Goal: Communication & Community: Ask a question

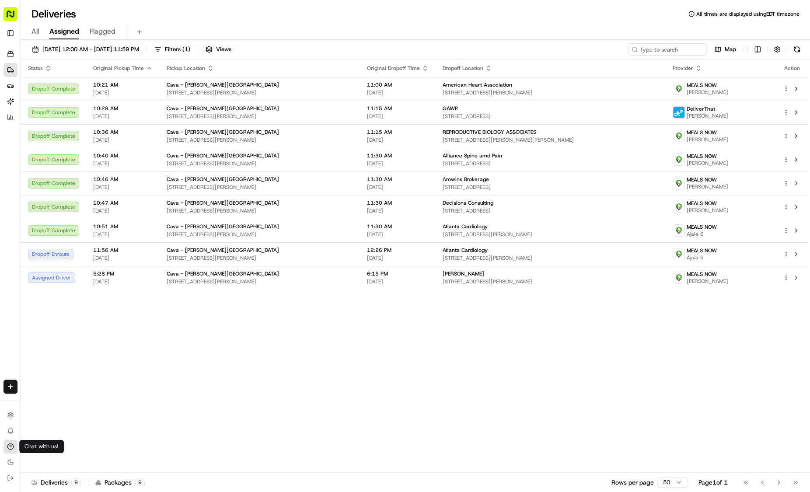
click at [12, 445] on icon at bounding box center [10, 446] width 7 height 7
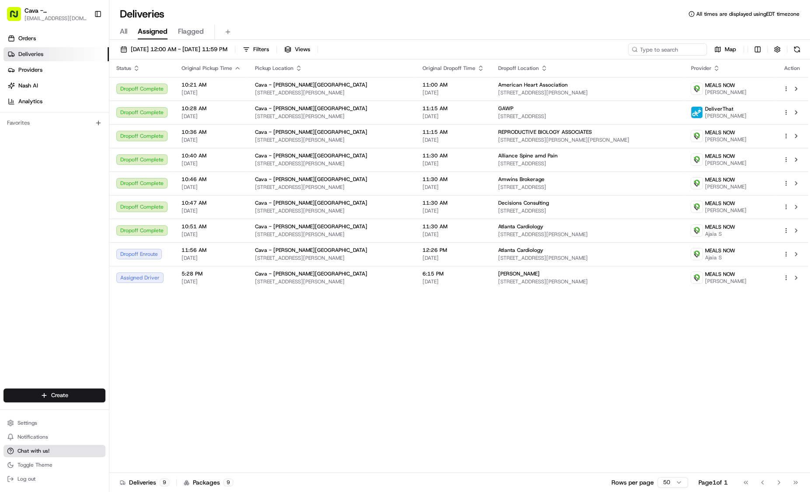
click at [33, 445] on button "Chat with us!" at bounding box center [54, 451] width 102 height 12
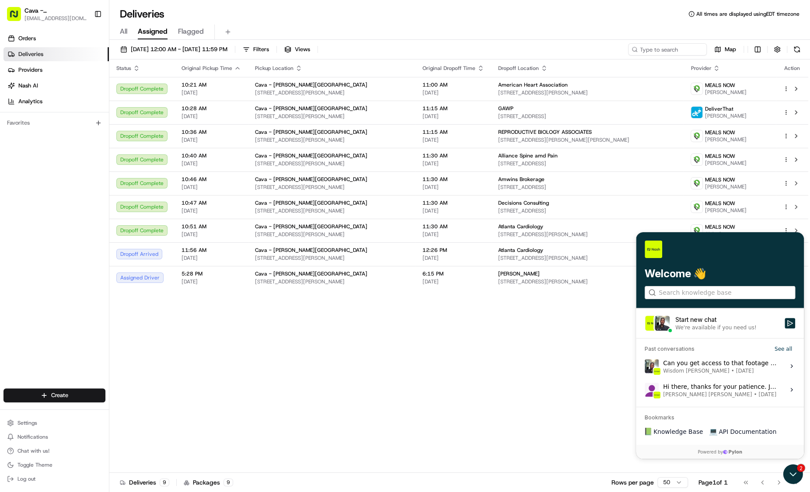
click at [729, 361] on div "Can you get access to that footage and share it with me? It would really help e…" at bounding box center [721, 365] width 116 height 17
click at [645, 366] on button "View issue" at bounding box center [644, 366] width 0 height 0
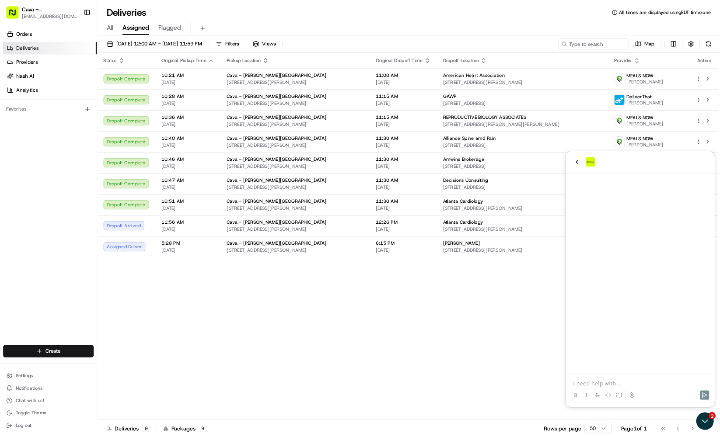
scroll to position [1546, 0]
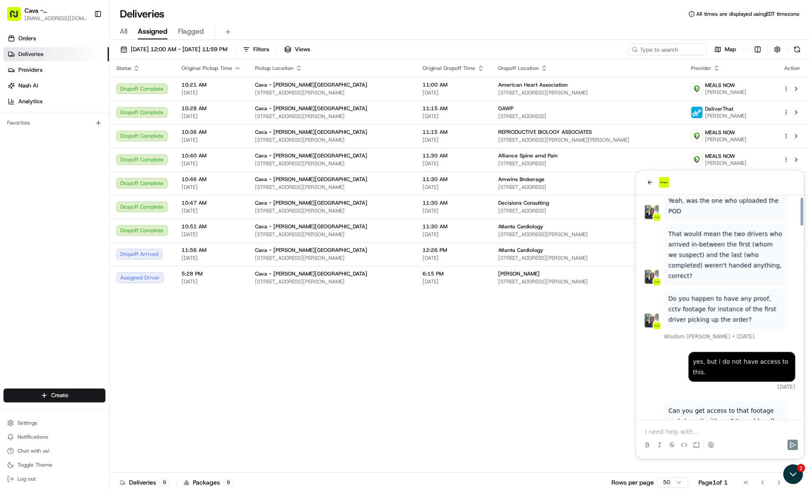
click at [656, 434] on p at bounding box center [720, 431] width 150 height 9
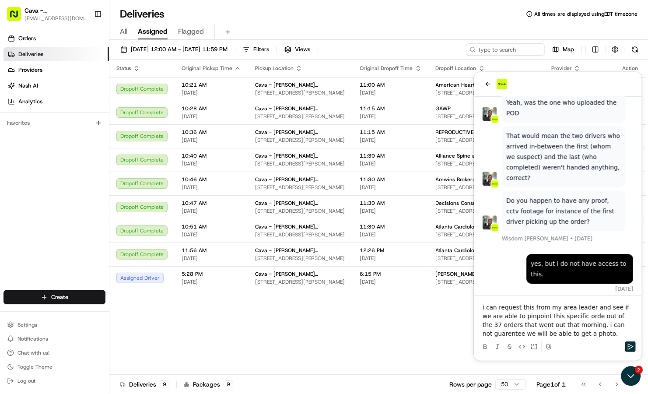
drag, startPoint x: 1258, startPoint y: 71, endPoint x: 596, endPoint y: 322, distance: 707.8
click at [548, 331] on p "i can request this from my area leader and see if we are able to pinpoint this …" at bounding box center [557, 319] width 150 height 35
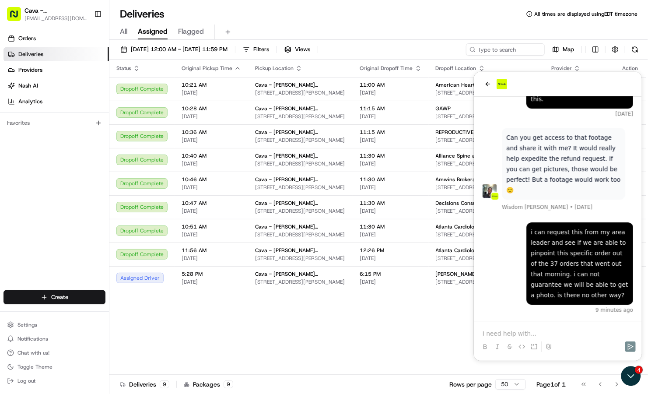
scroll to position [1808, 0]
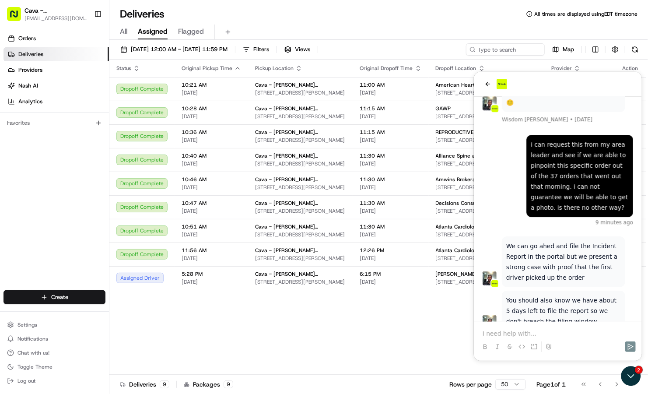
click at [434, 320] on div "Status Original Pickup Time Pickup Location Original Dropoff Time Dropoff Locat…" at bounding box center [377, 216] width 537 height 315
click at [488, 86] on icon "back" at bounding box center [487, 83] width 7 height 7
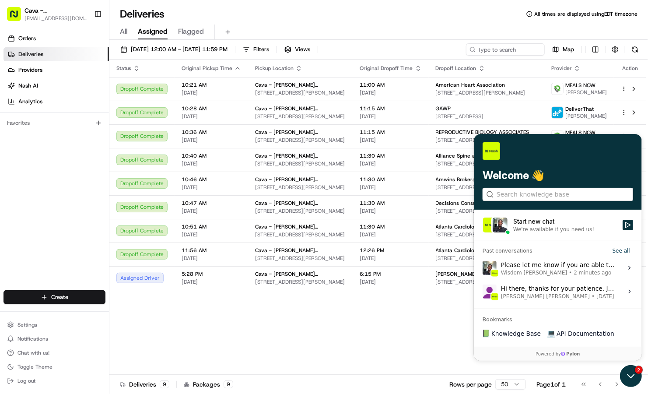
click at [630, 377] on icon "Open customer support" at bounding box center [630, 375] width 22 height 22
